Goal: Transaction & Acquisition: Purchase product/service

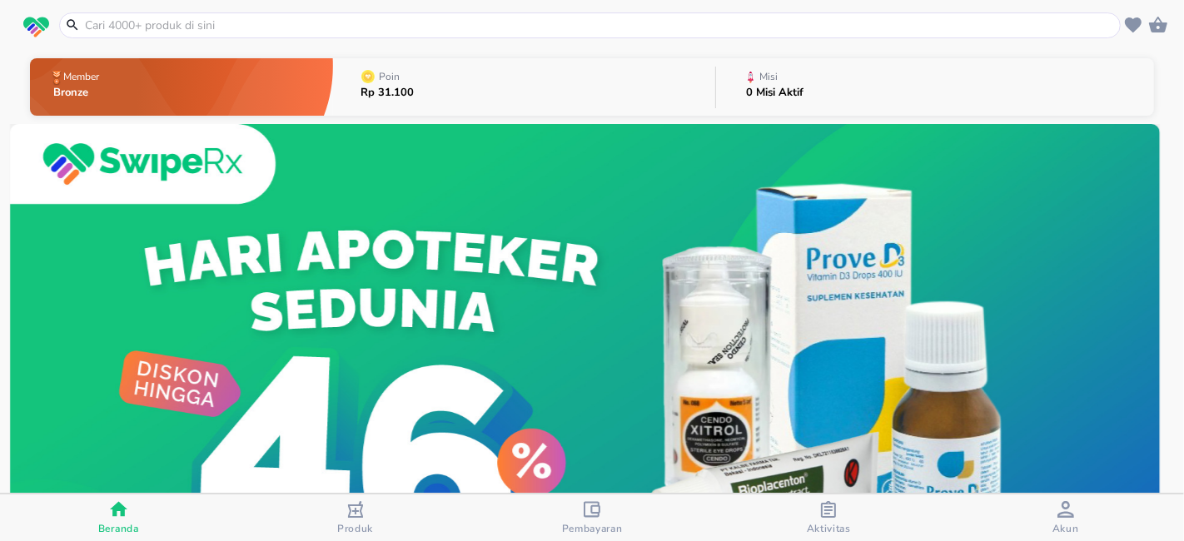
click at [588, 510] on icon "button" at bounding box center [592, 509] width 17 height 17
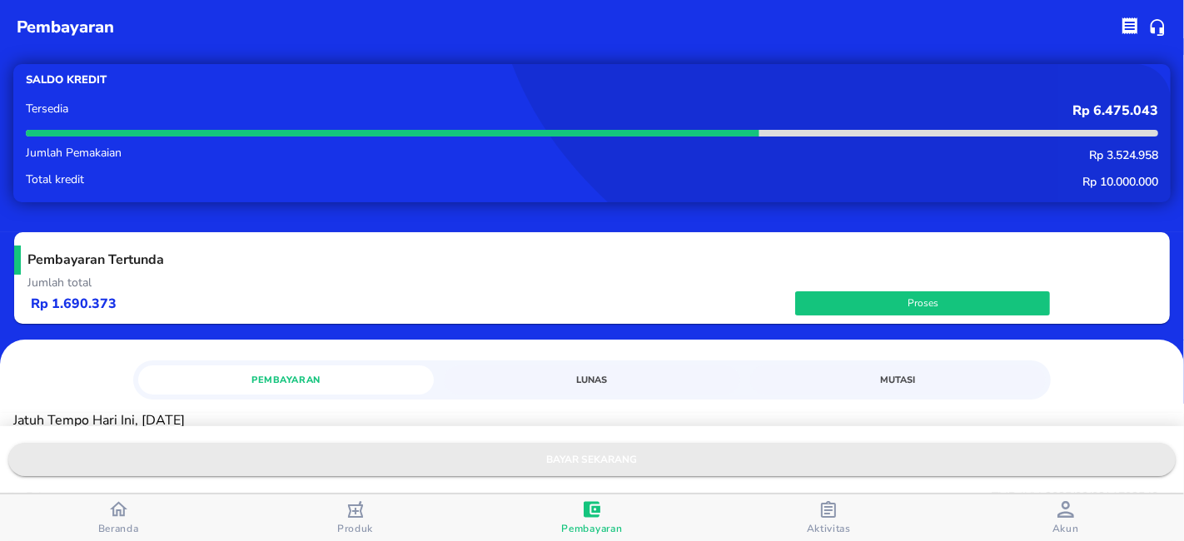
click at [591, 458] on span "bayar sekarang" at bounding box center [592, 459] width 1141 height 17
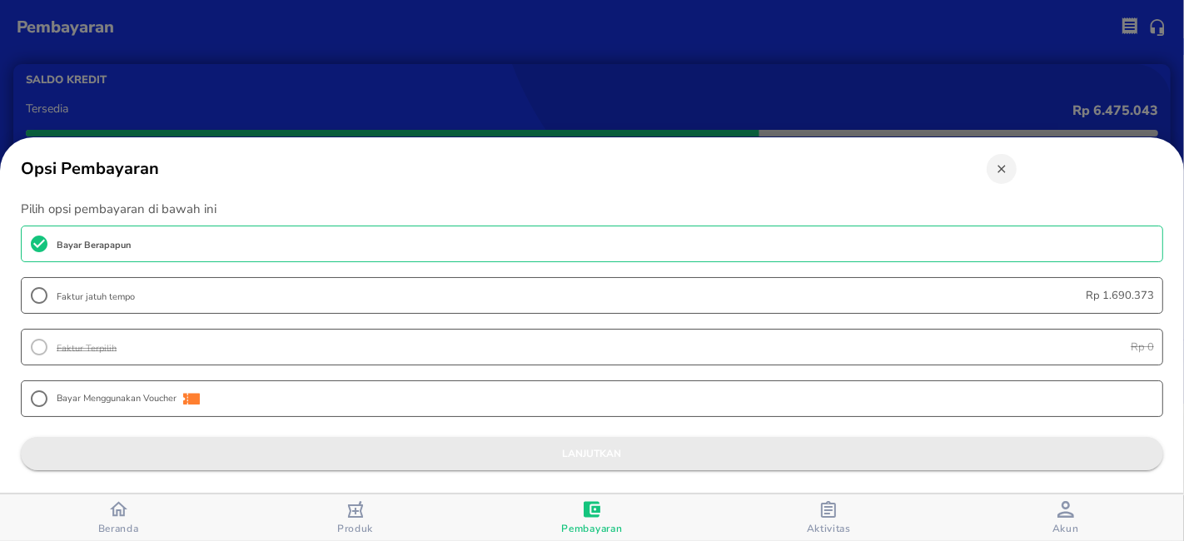
click at [611, 455] on span "lanjutkan" at bounding box center [592, 454] width 1116 height 17
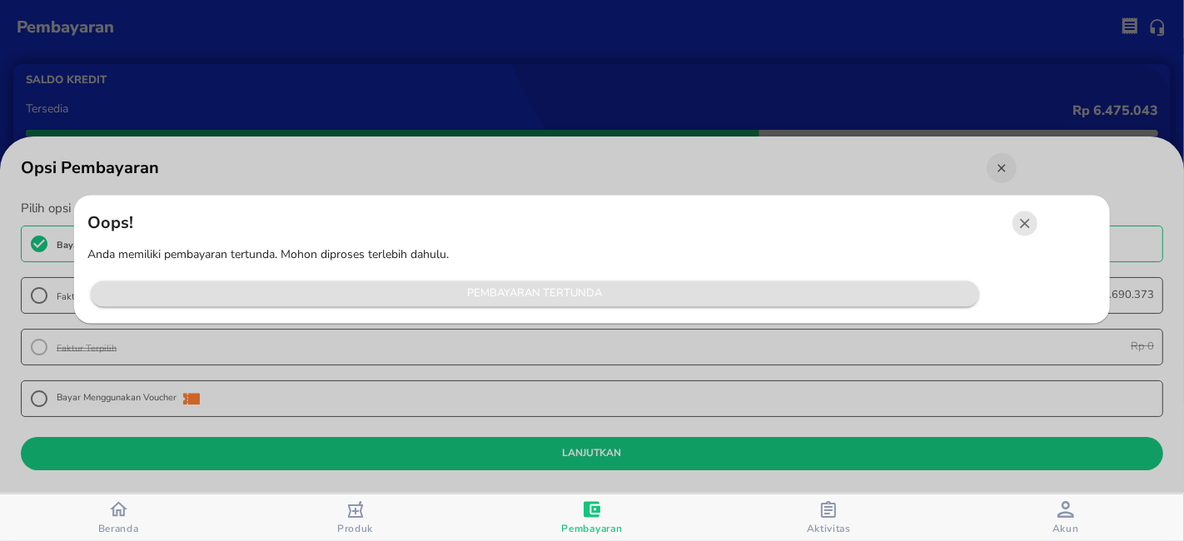
click at [557, 293] on span "Pembayaran Tertunda" at bounding box center [535, 294] width 872 height 19
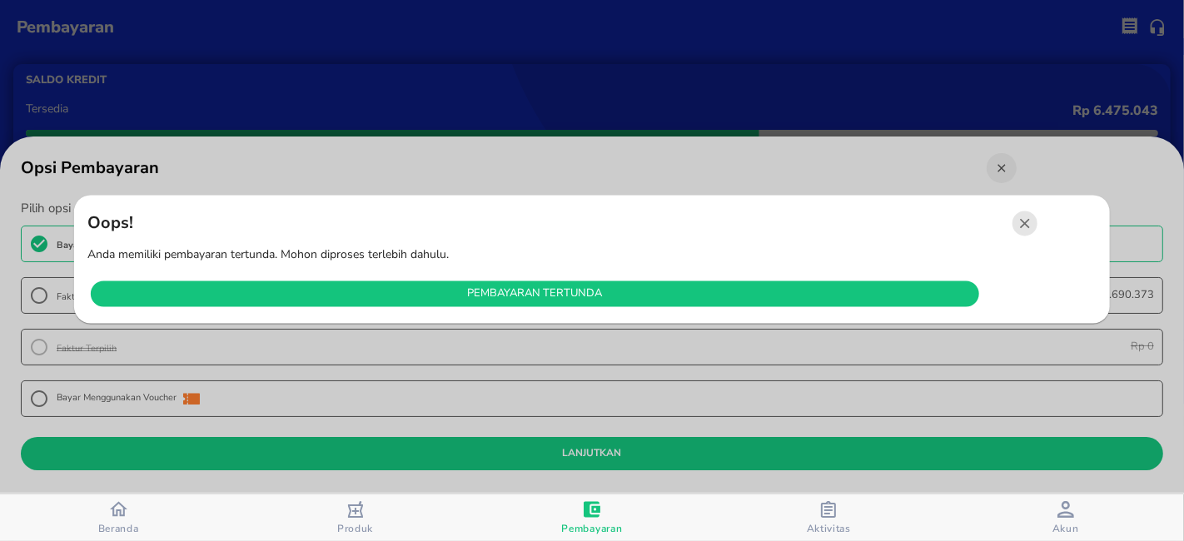
radio input "false"
radio input "true"
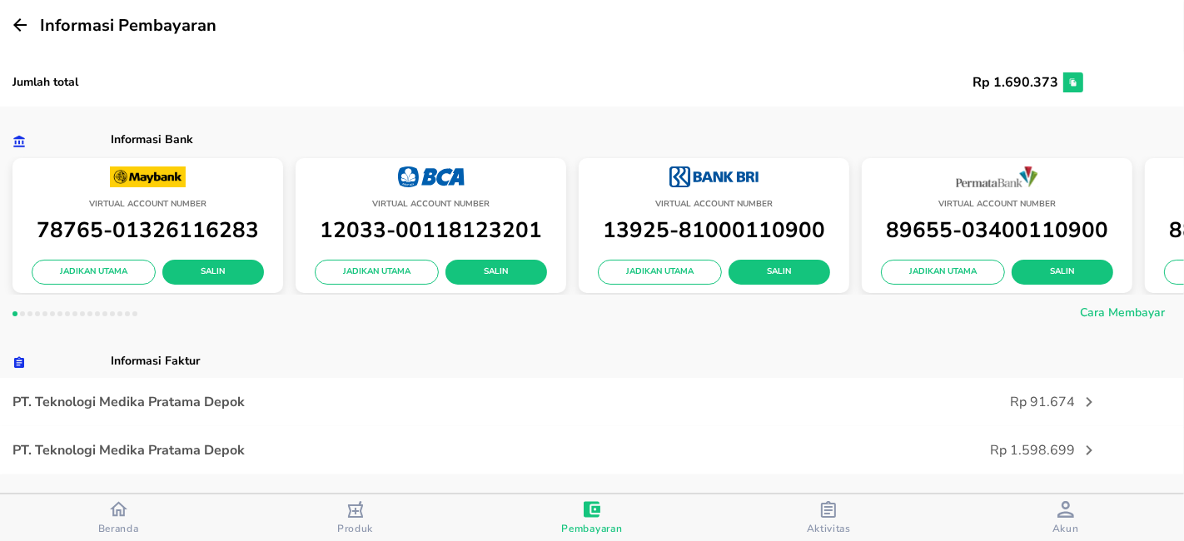
scroll to position [277, 0]
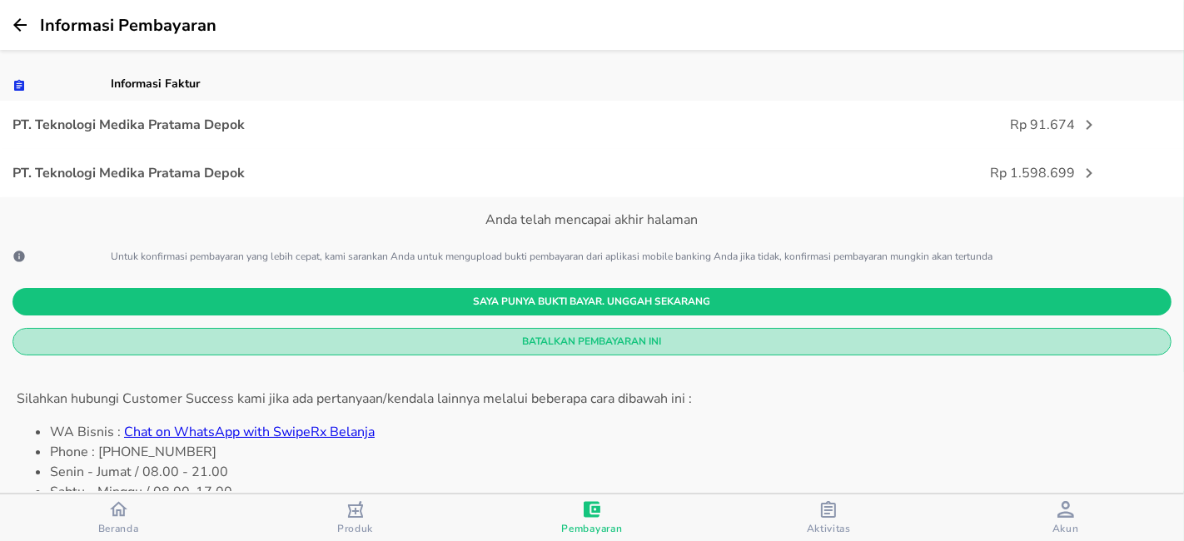
click at [631, 343] on span "Batalkan Pembayaran Ini" at bounding box center [592, 341] width 1133 height 17
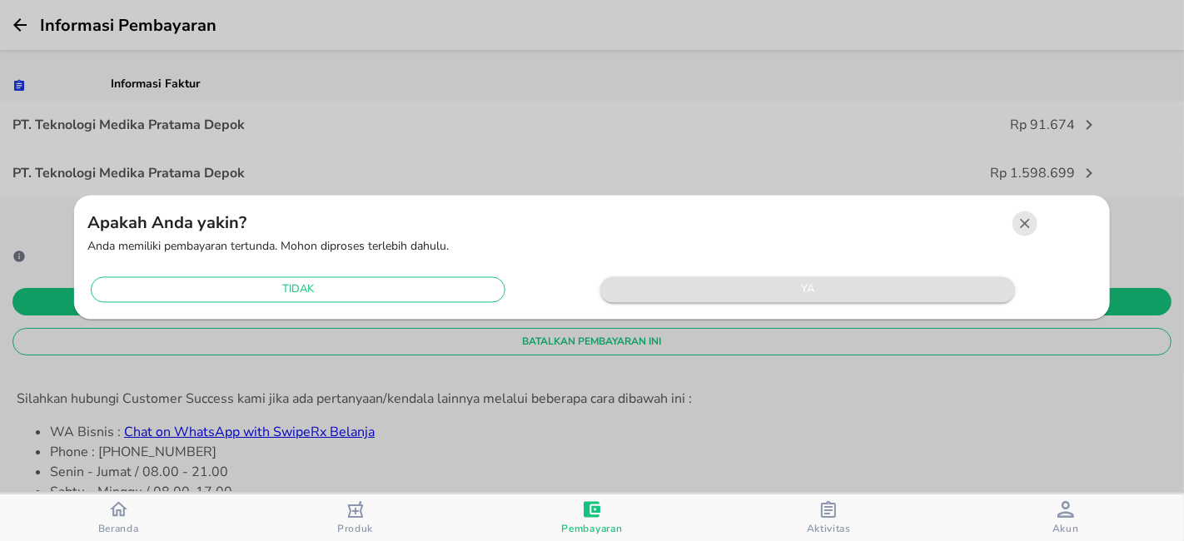
click at [674, 292] on span "ya" at bounding box center [808, 290] width 398 height 19
